Goal: Task Accomplishment & Management: Complete application form

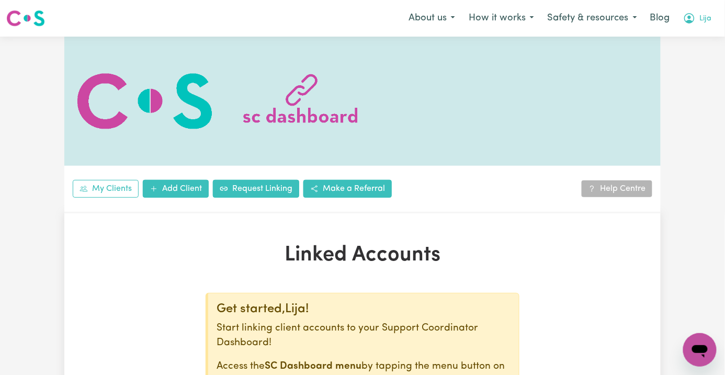
click at [699, 26] on button "Lija" at bounding box center [697, 18] width 42 height 22
click at [595, 129] on div at bounding box center [362, 101] width 596 height 129
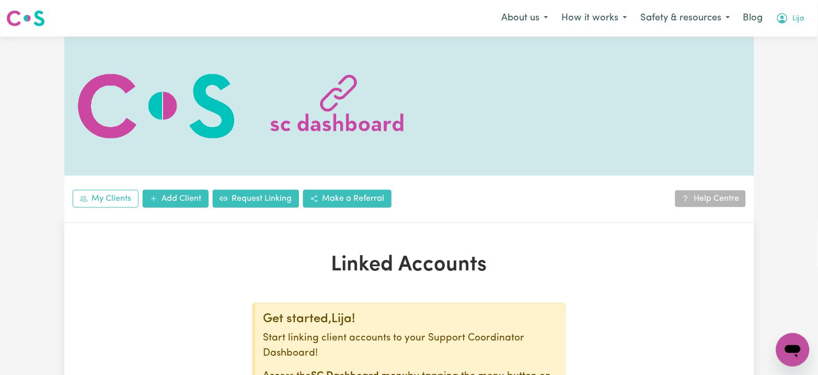
click at [735, 16] on icon "My Account" at bounding box center [782, 18] width 10 height 10
click at [735, 42] on link "My SC Dashboard" at bounding box center [770, 41] width 83 height 20
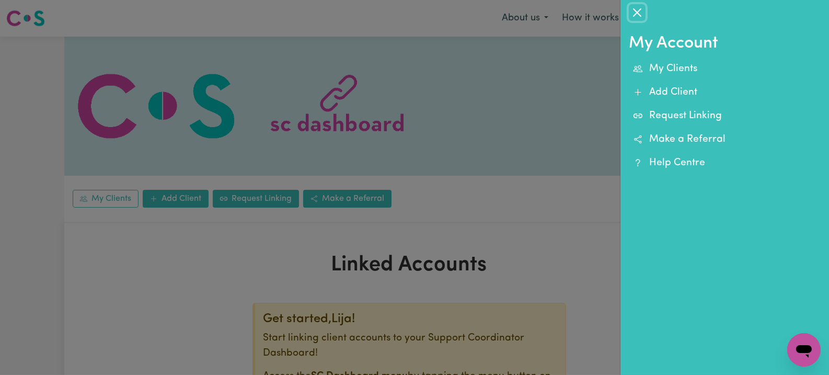
click at [631, 12] on button "Close" at bounding box center [637, 12] width 17 height 17
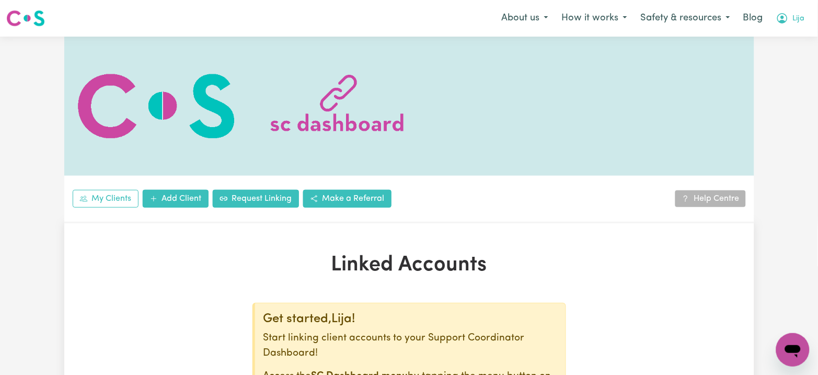
click at [735, 27] on button "Lija" at bounding box center [791, 18] width 42 height 22
click at [735, 61] on link "Logout" at bounding box center [770, 60] width 83 height 20
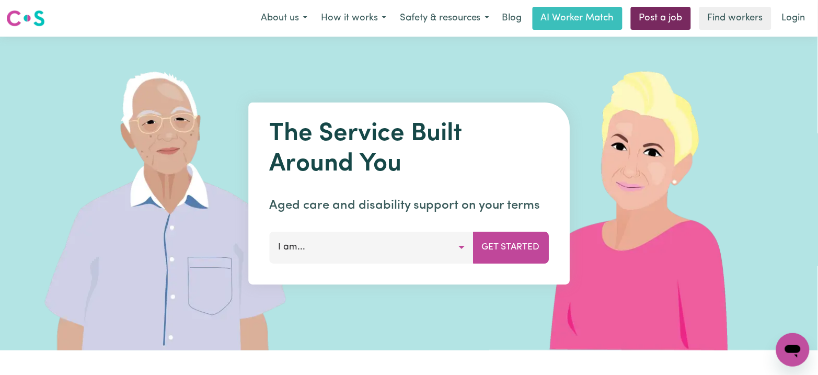
click at [634, 18] on link "Post a job" at bounding box center [661, 18] width 60 height 23
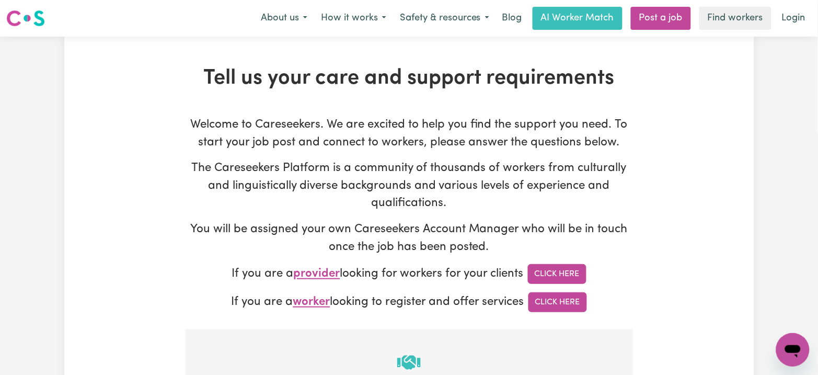
type input "[PERSON_NAME][EMAIL_ADDRESS][DOMAIN_NAME]"
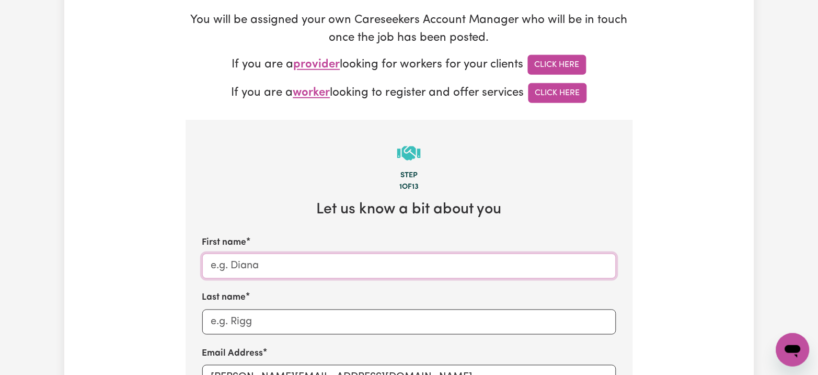
click at [267, 263] on input "First name" at bounding box center [409, 266] width 414 height 25
paste input "[PERSON_NAME]- [GEOGRAPHIC_DATA], [GEOGRAPHIC_DATA]"
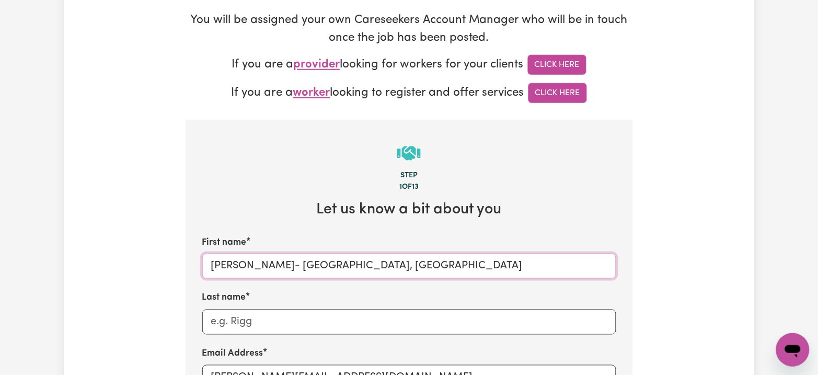
scroll to position [348, 0]
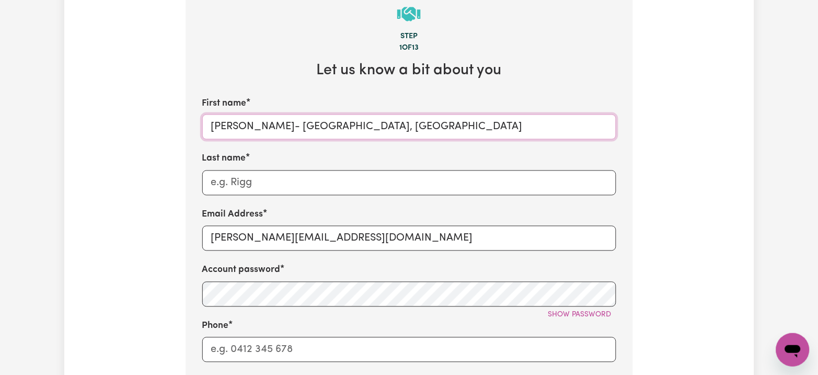
click at [296, 124] on input "[PERSON_NAME]- [GEOGRAPHIC_DATA], [GEOGRAPHIC_DATA]" at bounding box center [409, 126] width 414 height 25
type input "[PERSON_NAME][GEOGRAPHIC_DATA], [GEOGRAPHIC_DATA]"
click at [253, 178] on input "Last name" at bounding box center [409, 182] width 414 height 25
paste input "Taylormade"
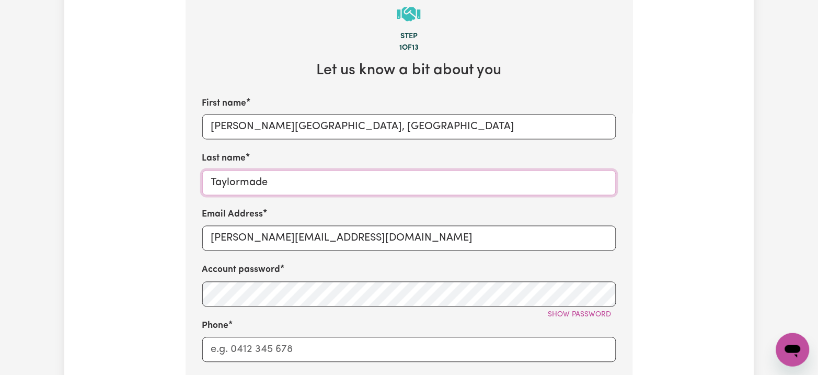
scroll to position [627, 0]
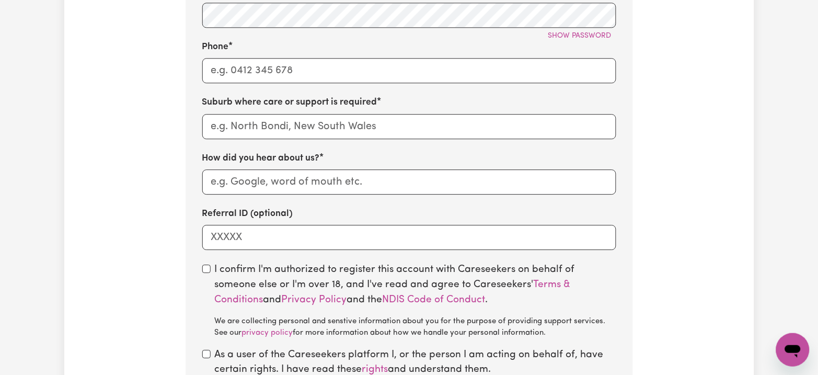
type input "Taylormade"
click at [253, 185] on input "How did you hear about us?" at bounding box center [409, 181] width 414 height 25
paste input "Taylormade"
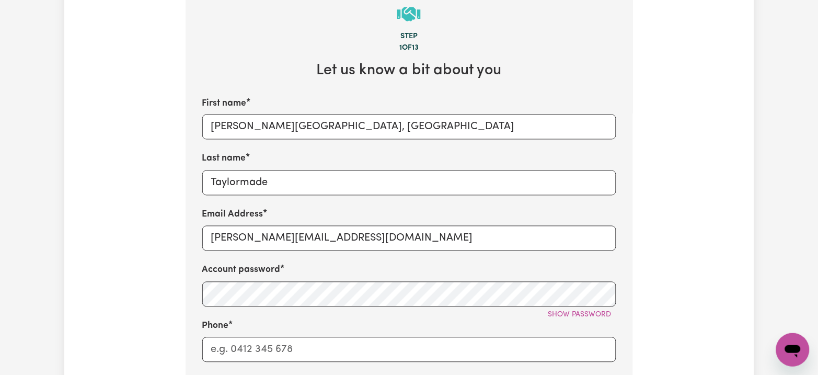
type input "Taylormade"
drag, startPoint x: 251, startPoint y: 130, endPoint x: 268, endPoint y: 130, distance: 17.3
click at [268, 130] on input "[PERSON_NAME][GEOGRAPHIC_DATA], [GEOGRAPHIC_DATA]" at bounding box center [409, 126] width 414 height 25
click at [265, 129] on input "[PERSON_NAME], [GEOGRAPHIC_DATA]" at bounding box center [409, 126] width 414 height 25
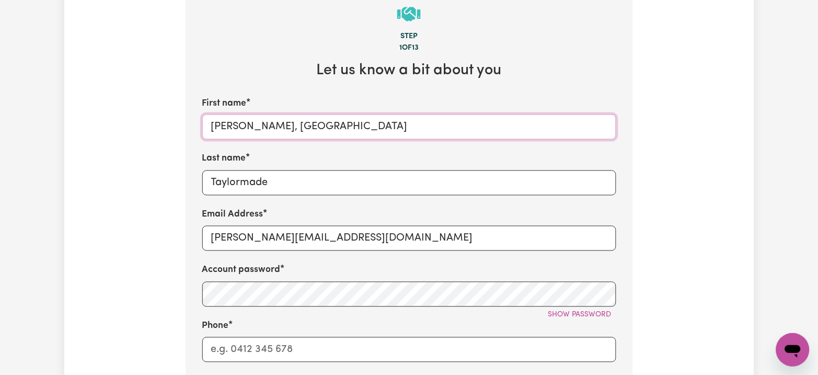
click at [298, 132] on input "[PERSON_NAME], [GEOGRAPHIC_DATA]" at bounding box center [409, 126] width 414 height 25
click at [282, 132] on input "[PERSON_NAME] [GEOGRAPHIC_DATA]" at bounding box center [409, 126] width 414 height 25
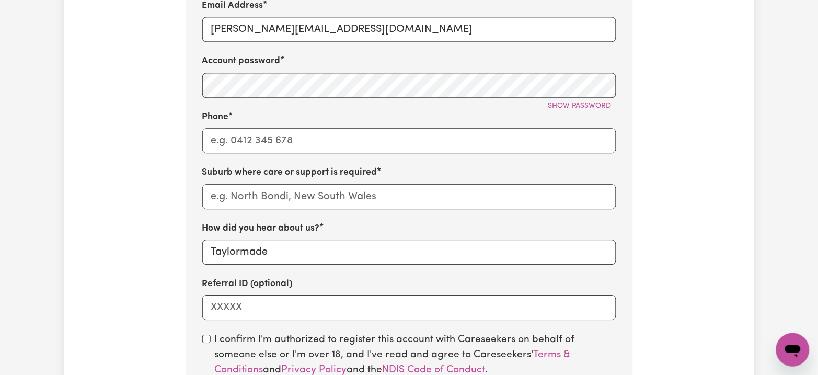
type input "[PERSON_NAME] [GEOGRAPHIC_DATA]"
click at [265, 196] on input "text" at bounding box center [409, 196] width 414 height 25
paste input "Kogarah"
type input "Kogarah"
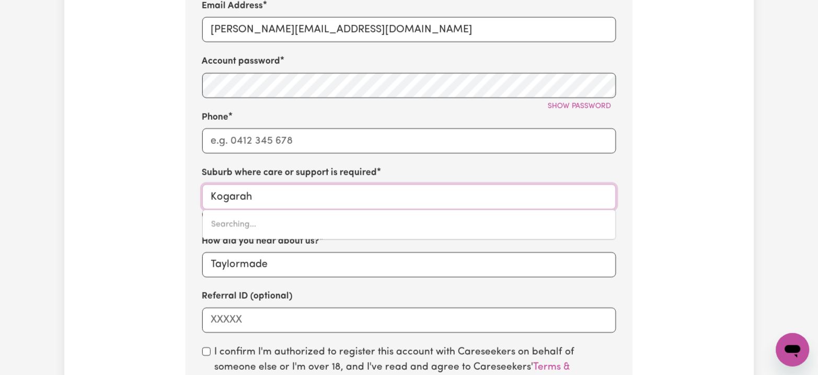
type input "[GEOGRAPHIC_DATA], [GEOGRAPHIC_DATA], 2217"
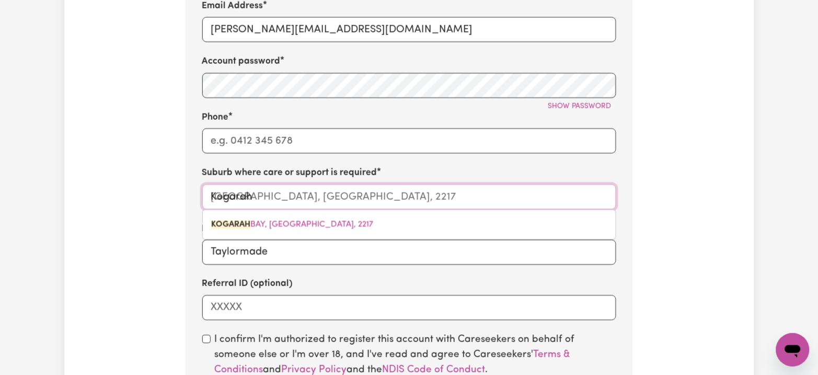
type input "Kogarah"
type input "Kogarah, [GEOGRAPHIC_DATA], 2217"
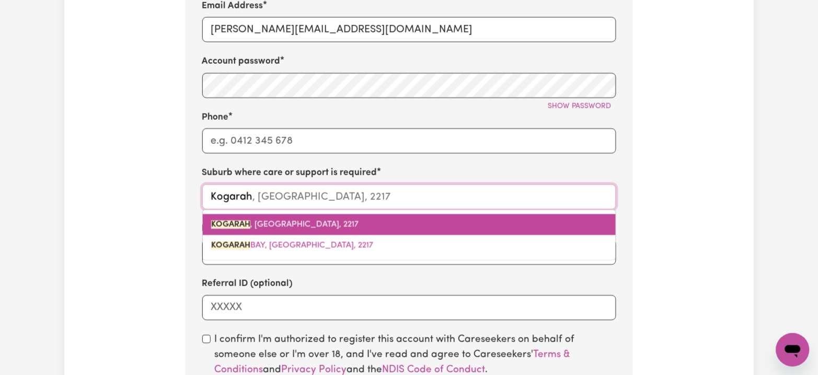
click at [264, 234] on link "[GEOGRAPHIC_DATA] , [GEOGRAPHIC_DATA], 2217" at bounding box center [409, 224] width 413 height 21
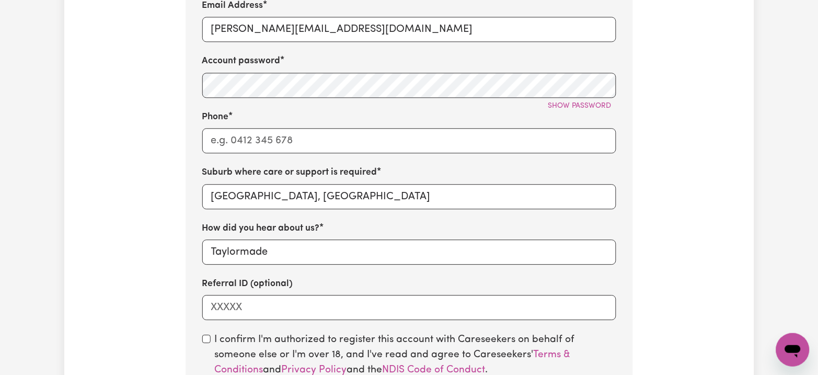
click at [124, 236] on div "Tell us your care and support requirements Welcome to Careseekers. We are excit…" at bounding box center [409, 32] width 690 height 1047
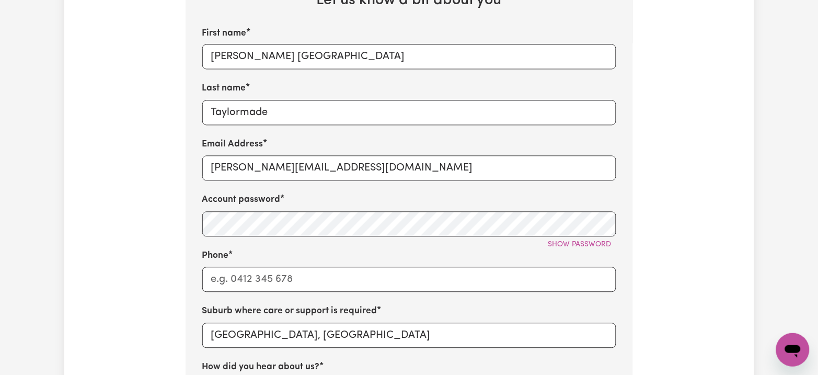
scroll to position [348, 0]
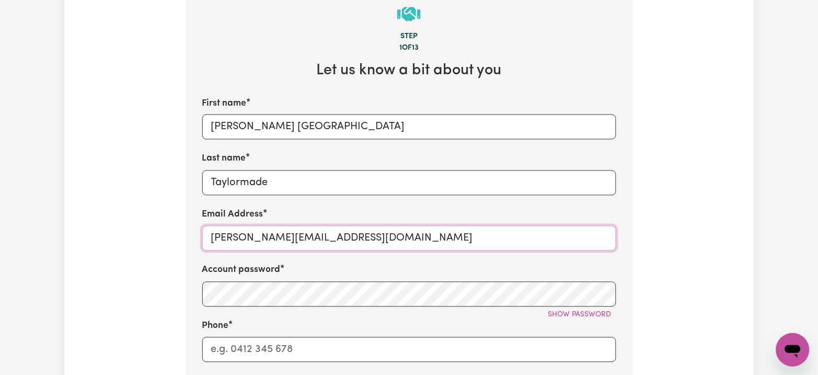
click at [260, 235] on input "[PERSON_NAME][EMAIL_ADDRESS][DOMAIN_NAME]" at bounding box center [409, 238] width 414 height 25
paste input "TimothyTaylormade"
type input "[EMAIL_ADDRESS][DOMAIN_NAME]"
click at [588, 311] on button "Show password" at bounding box center [580, 315] width 73 height 16
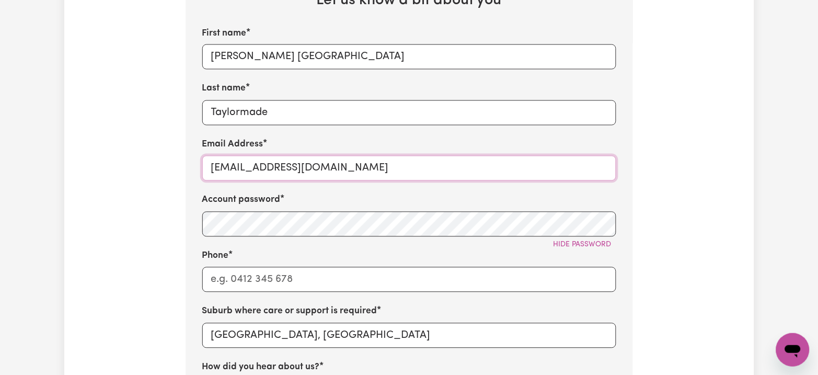
click at [257, 171] on input "[EMAIL_ADDRESS][DOMAIN_NAME]" at bounding box center [409, 168] width 414 height 25
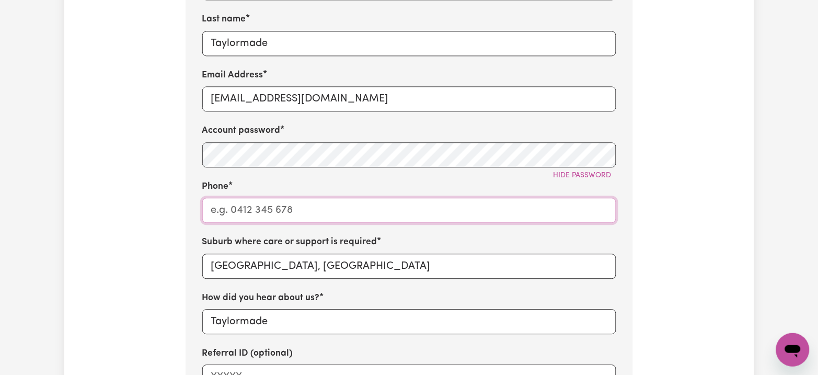
click at [260, 208] on input "Phone" at bounding box center [409, 210] width 414 height 25
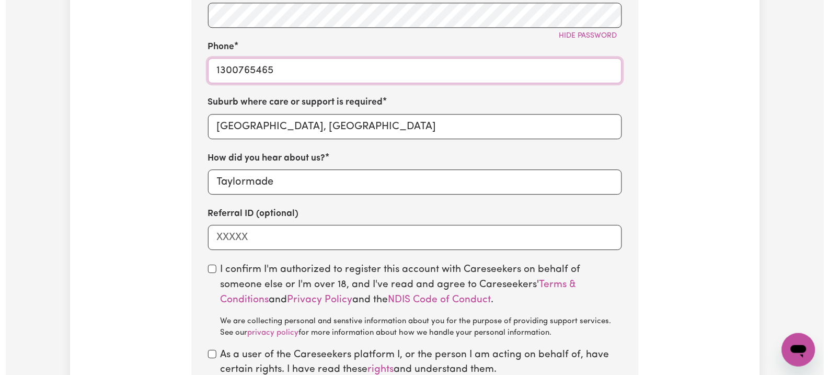
scroll to position [766, 0]
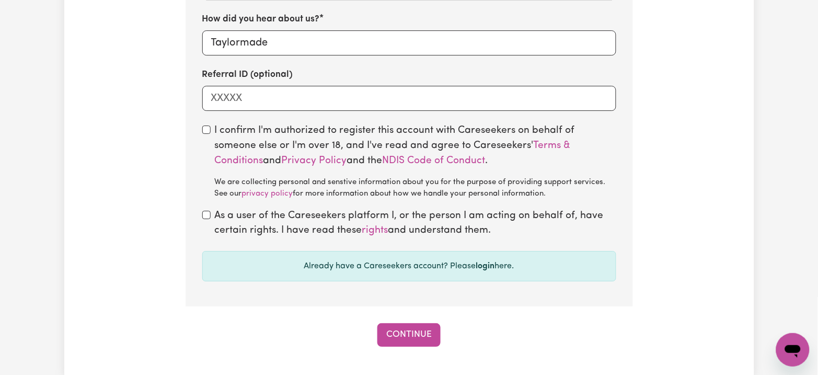
type input "1300765465"
drag, startPoint x: 205, startPoint y: 128, endPoint x: 208, endPoint y: 156, distance: 27.9
click at [205, 129] on input "checkbox" at bounding box center [206, 129] width 8 height 8
checkbox input "true"
click at [207, 216] on input "checkbox" at bounding box center [206, 215] width 8 height 8
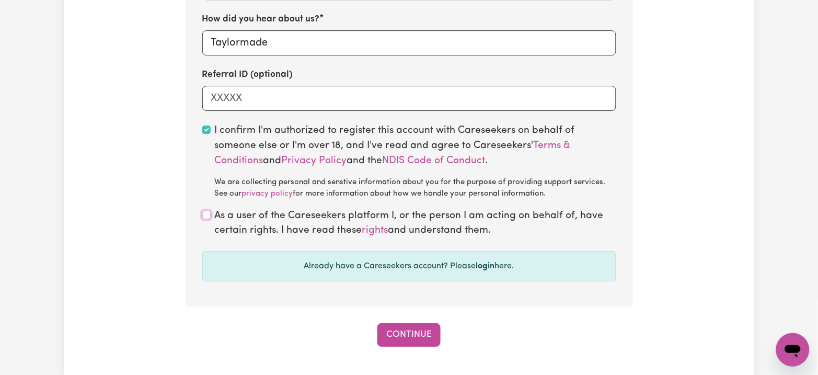
checkbox input "true"
click at [398, 346] on button "Continue" at bounding box center [408, 334] width 63 height 23
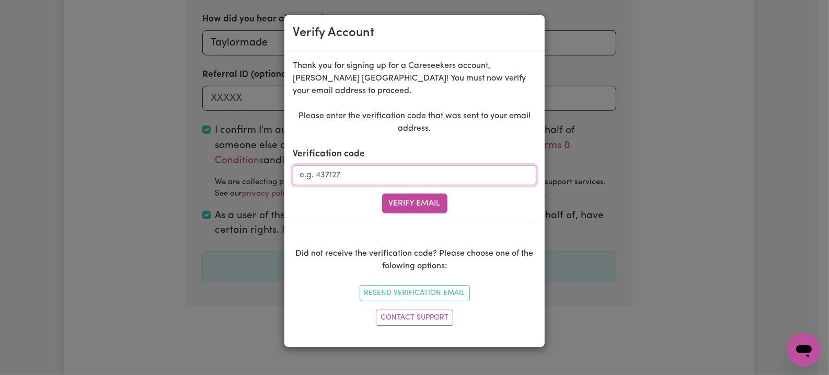
click at [346, 177] on input "Verification code" at bounding box center [415, 175] width 244 height 20
paste input "727419"
type input "727419"
click at [414, 213] on button "Verify Email" at bounding box center [414, 203] width 65 height 20
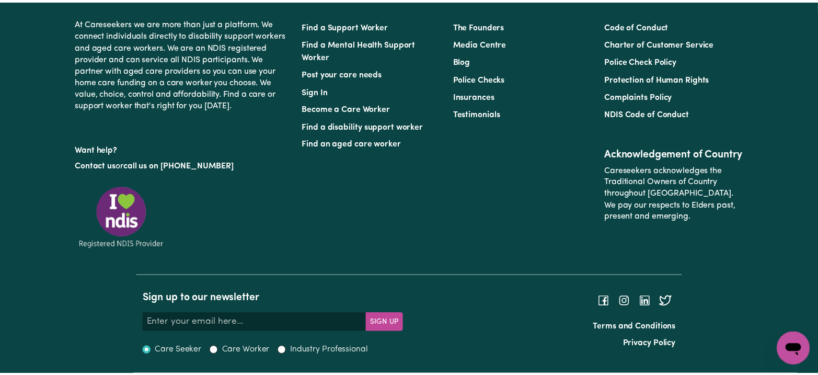
scroll to position [329, 0]
